Goal: Task Accomplishment & Management: Manage account settings

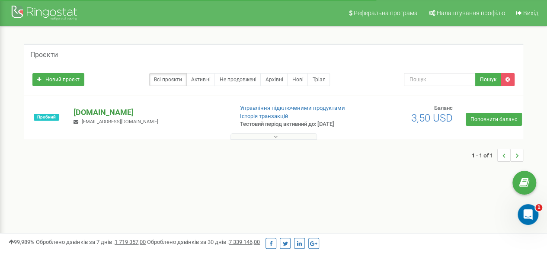
click at [98, 113] on p "[DOMAIN_NAME]" at bounding box center [150, 112] width 152 height 11
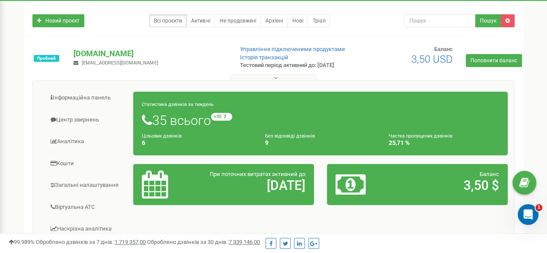
scroll to position [49, 0]
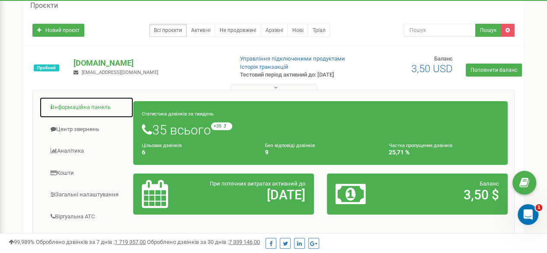
click at [69, 107] on link "Інформаційна панель" at bounding box center [86, 107] width 94 height 21
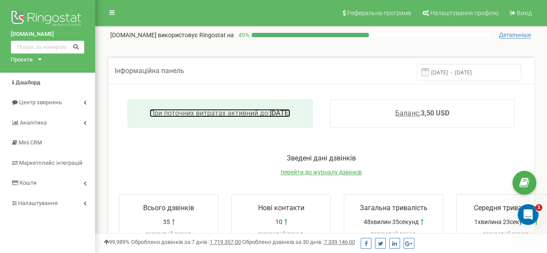
click at [207, 114] on span "При поточних витратах активний до:" at bounding box center [210, 113] width 120 height 8
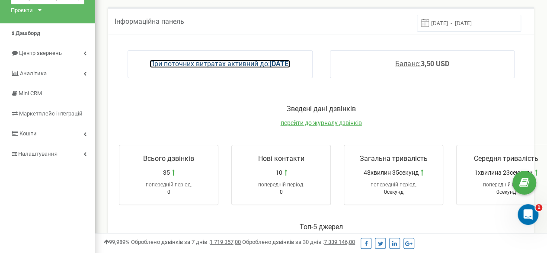
scroll to position [86, 0]
